Goal: Transaction & Acquisition: Subscribe to service/newsletter

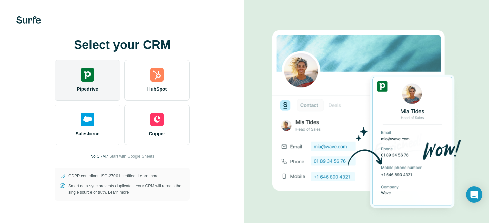
click at [100, 72] on div "Pipedrive" at bounding box center [88, 80] width 66 height 41
